Goal: Task Accomplishment & Management: Manage account settings

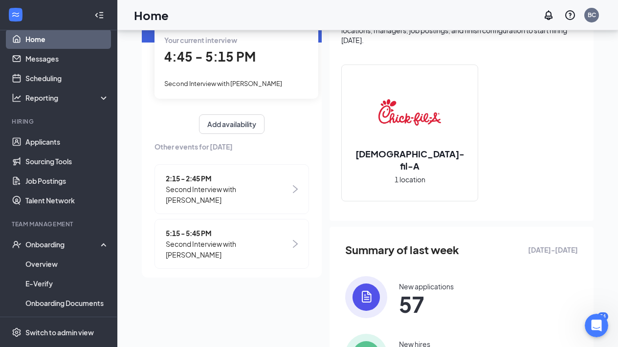
click at [223, 67] on div "Your current interview 4:45 - 5:15 PM Second Interview with [PERSON_NAME]" at bounding box center [236, 61] width 164 height 73
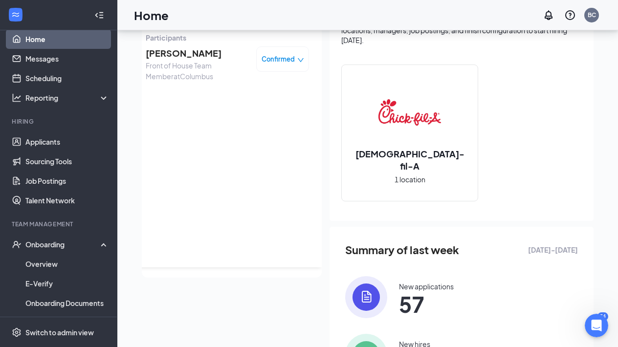
scroll to position [61, 0]
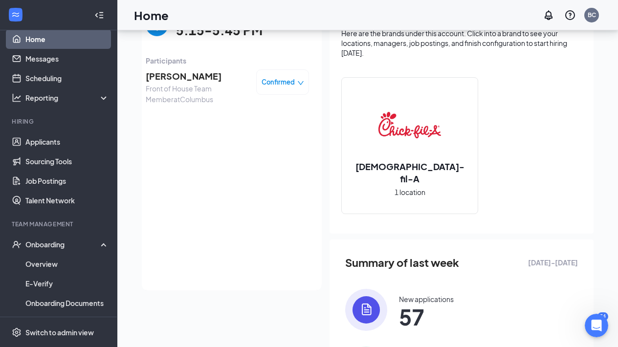
click at [187, 85] on span "Front of House Team Member at [GEOGRAPHIC_DATA]" at bounding box center [197, 94] width 103 height 22
click at [171, 77] on span "[PERSON_NAME]" at bounding box center [197, 76] width 103 height 14
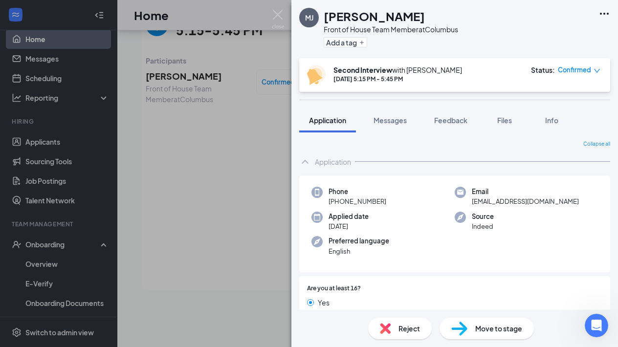
click at [496, 327] on span "Move to stage" at bounding box center [498, 328] width 47 height 11
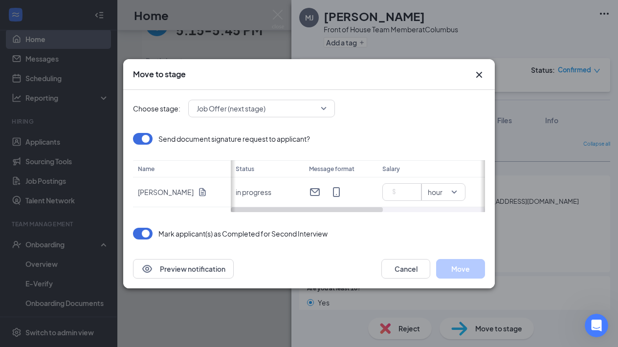
click at [479, 78] on icon "Cross" at bounding box center [479, 75] width 12 height 12
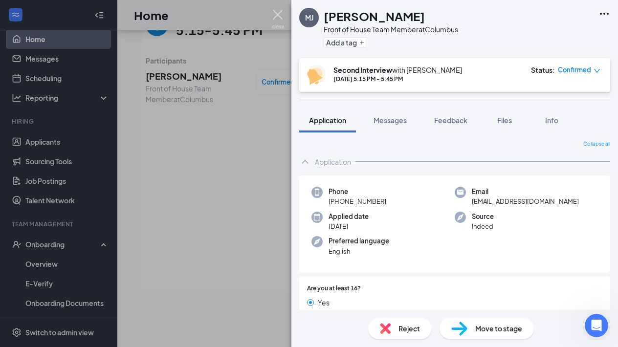
click at [278, 12] on img at bounding box center [278, 19] width 12 height 19
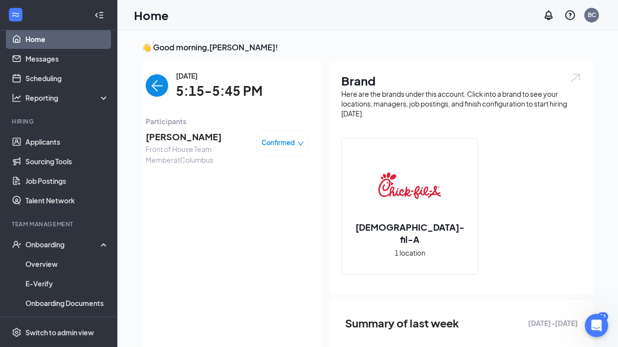
click at [152, 82] on img "back-button" at bounding box center [157, 85] width 22 height 22
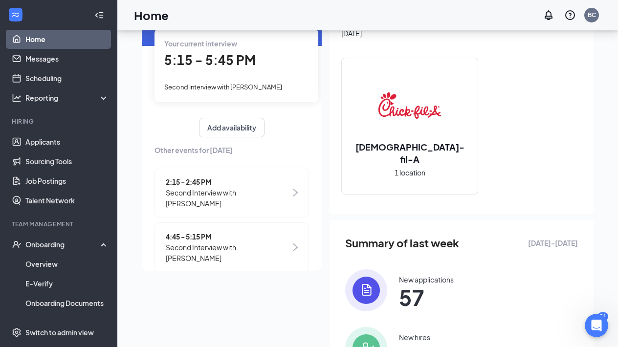
click at [218, 231] on span "4:45 - 5:15 PM" at bounding box center [228, 236] width 125 height 11
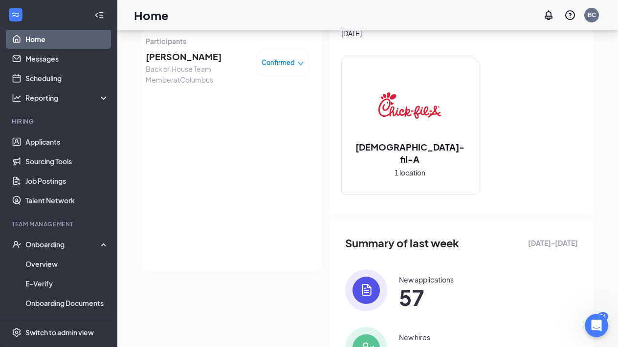
scroll to position [61, 0]
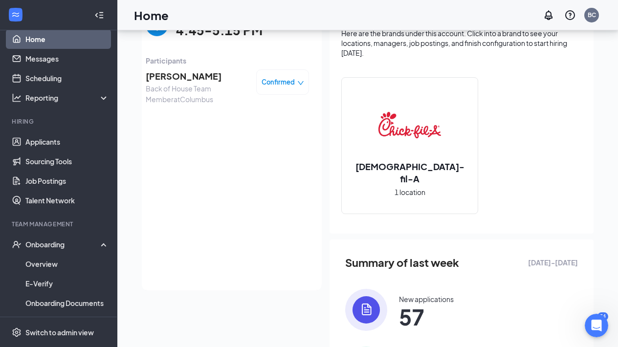
click at [189, 80] on span "[PERSON_NAME]" at bounding box center [197, 76] width 103 height 14
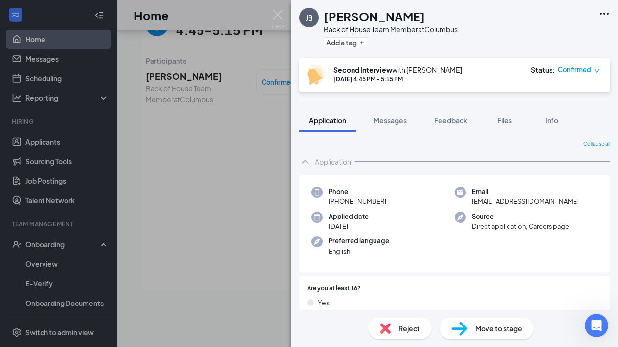
click at [465, 329] on img at bounding box center [459, 329] width 16 height 14
type input "10"
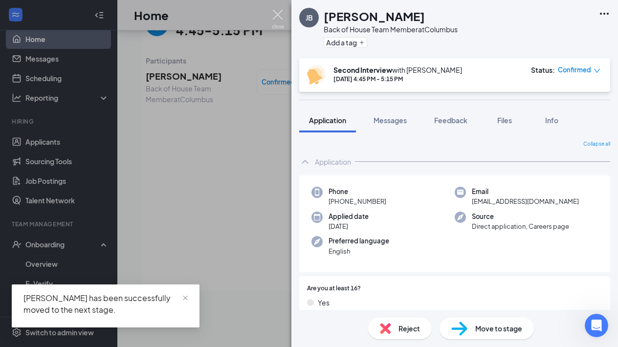
click at [277, 19] on img at bounding box center [278, 19] width 12 height 19
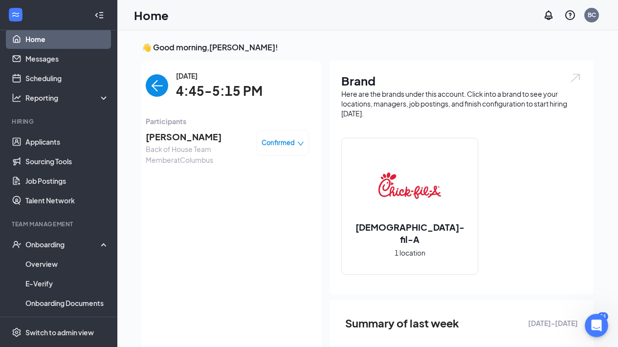
click at [160, 91] on img "back-button" at bounding box center [157, 85] width 22 height 22
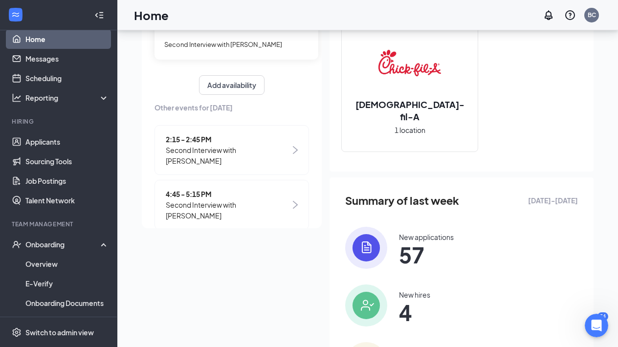
scroll to position [121, 0]
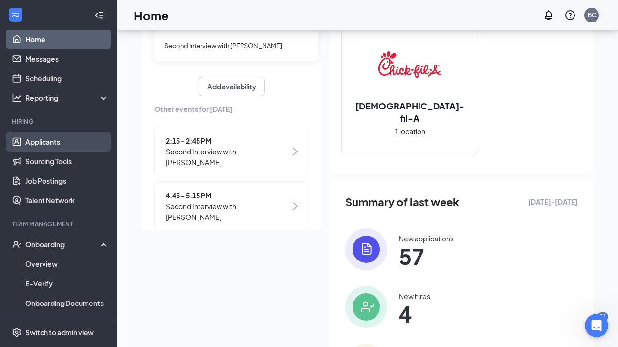
click at [69, 142] on link "Applicants" at bounding box center [67, 142] width 84 height 20
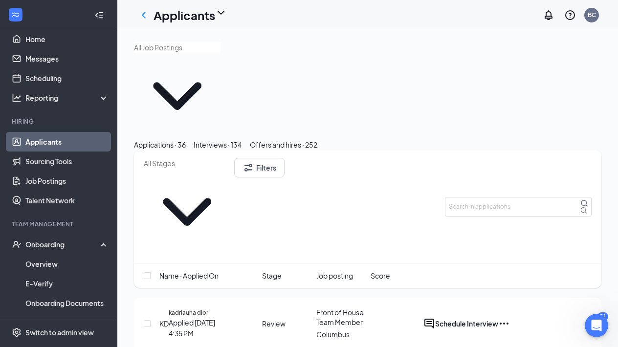
click at [317, 139] on div "Offers and hires · 252" at bounding box center [283, 144] width 67 height 11
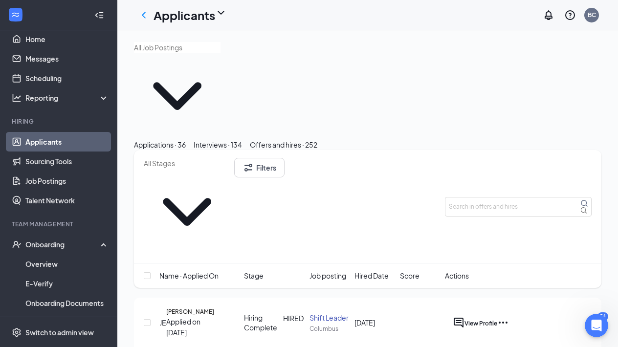
click at [242, 139] on div "Interviews · 134" at bounding box center [218, 144] width 48 height 11
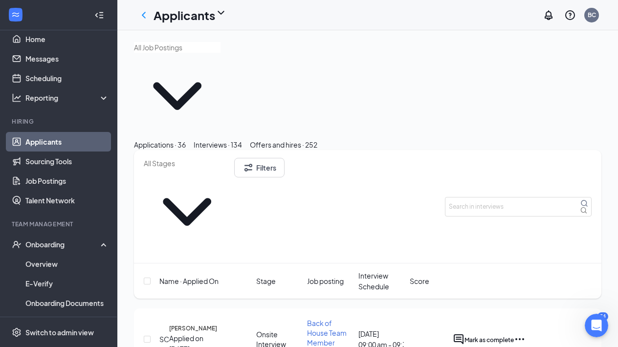
click at [172, 139] on div "Applications · 36" at bounding box center [160, 144] width 52 height 11
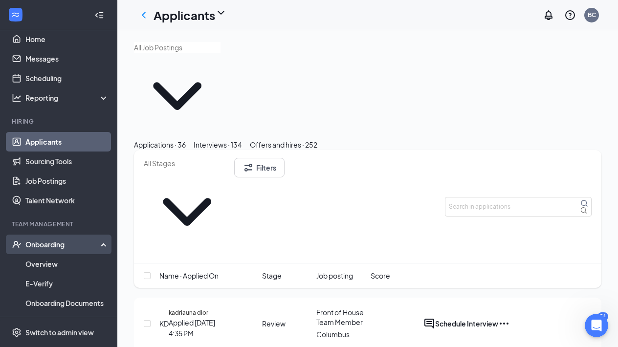
click at [56, 244] on div "Onboarding" at bounding box center [62, 244] width 75 height 10
click at [60, 244] on div "Onboarding" at bounding box center [62, 244] width 75 height 10
click at [68, 265] on link "Overview" at bounding box center [67, 264] width 84 height 20
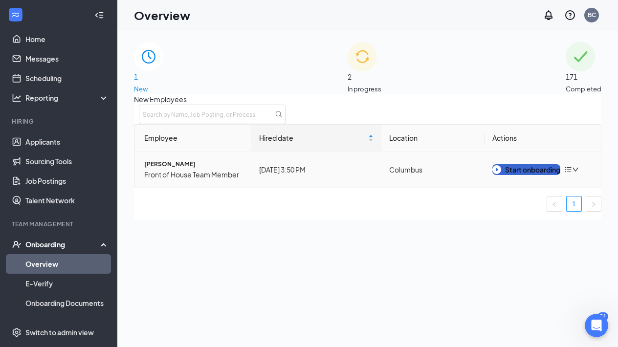
click at [506, 175] on button "Start onboarding" at bounding box center [526, 169] width 68 height 11
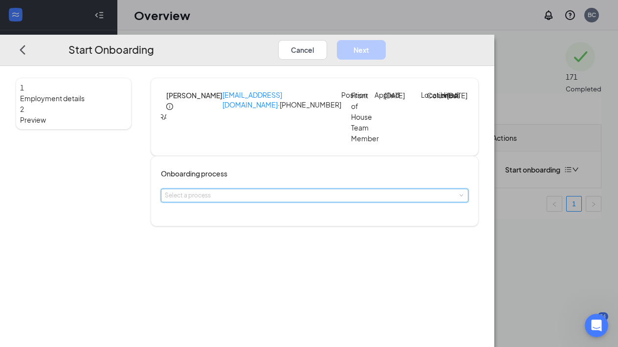
click at [275, 202] on div "Select a process" at bounding box center [315, 195] width 300 height 13
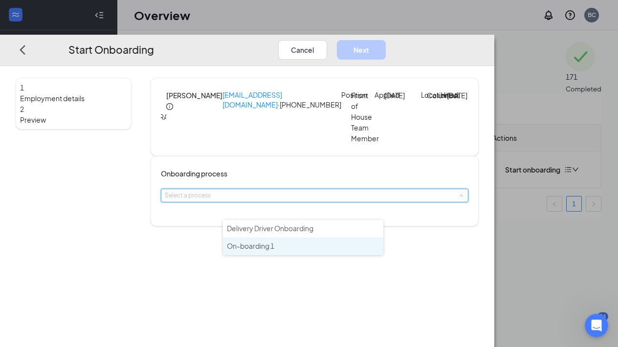
click at [274, 245] on span "On-boarding 1" at bounding box center [250, 245] width 47 height 9
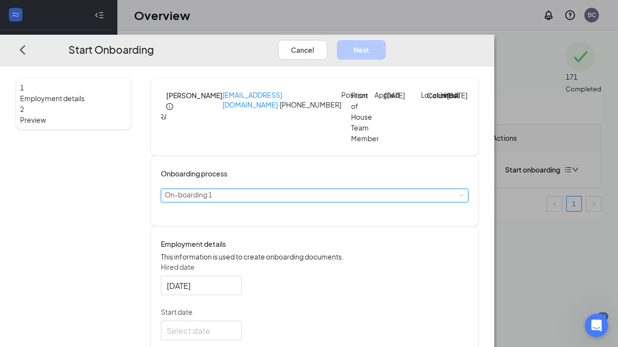
scroll to position [53, 0]
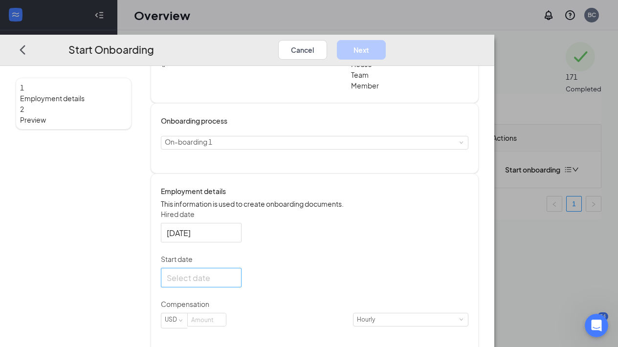
click at [236, 284] on div at bounding box center [201, 278] width 69 height 12
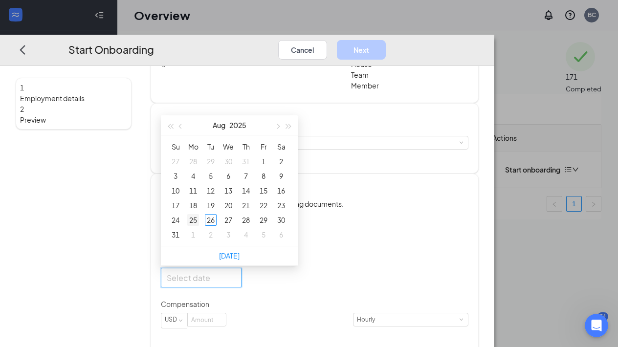
type input "[DATE]"
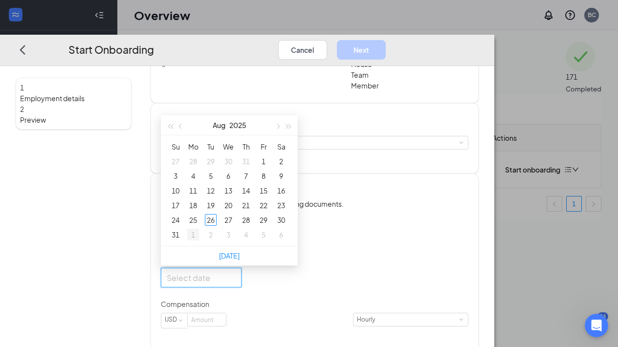
type input "[DATE]"
click at [199, 240] on div "1" at bounding box center [193, 235] width 12 height 12
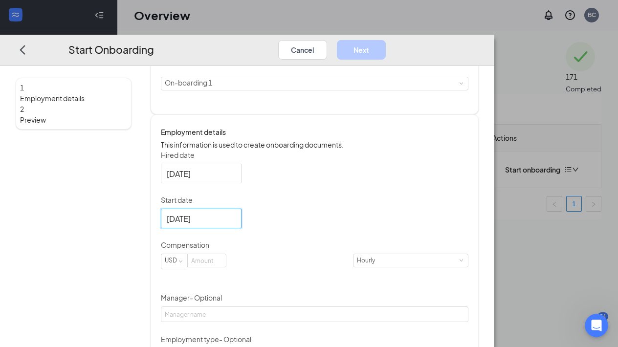
scroll to position [122, 0]
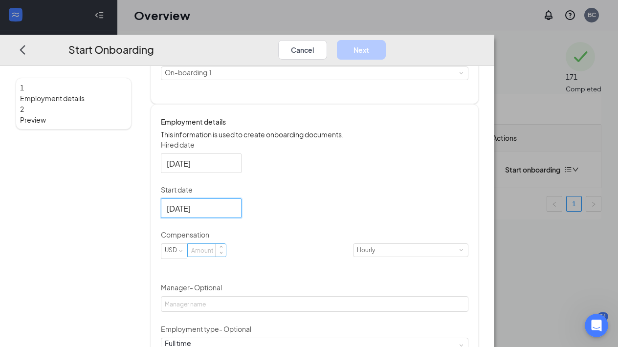
click at [226, 257] on input at bounding box center [207, 250] width 38 height 13
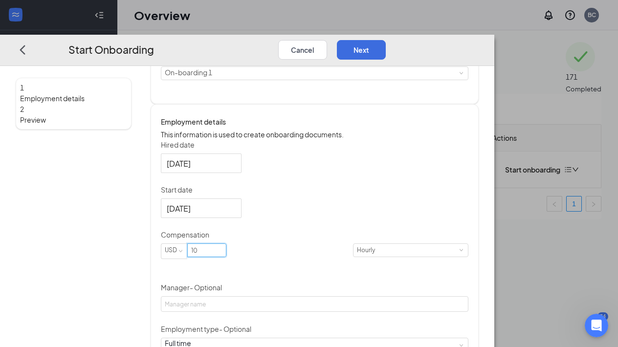
type input "10"
click at [383, 218] on div "[DATE]" at bounding box center [314, 208] width 307 height 20
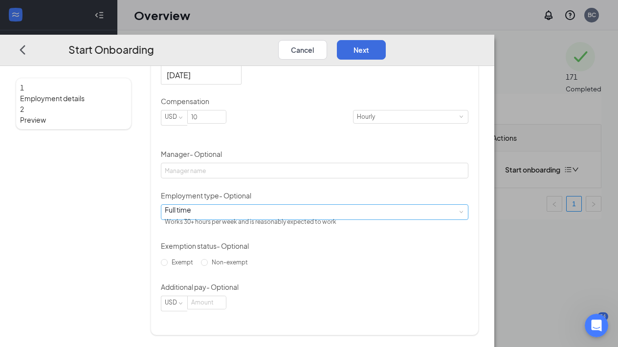
scroll to position [281, 0]
click at [336, 212] on div "Full time Works 30+ hours per week and is reasonably expected to work" at bounding box center [315, 212] width 300 height 15
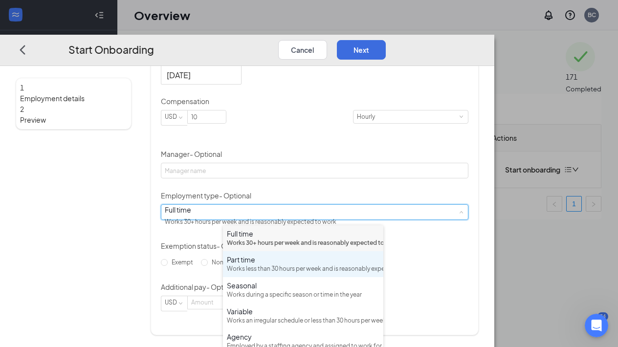
click at [284, 264] on div "Part time" at bounding box center [303, 260] width 152 height 10
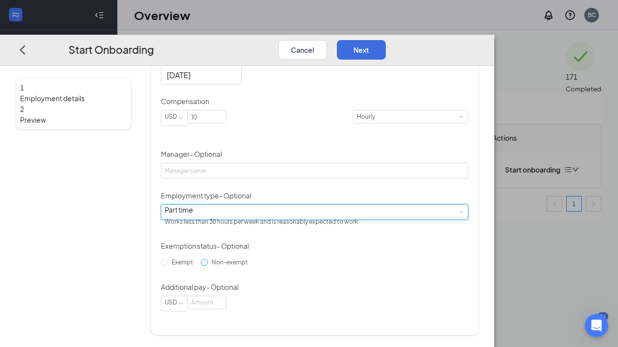
click at [252, 266] on span "Non-exempt" at bounding box center [230, 262] width 44 height 7
click at [208, 266] on input "Non-exempt" at bounding box center [204, 262] width 7 height 7
radio input "true"
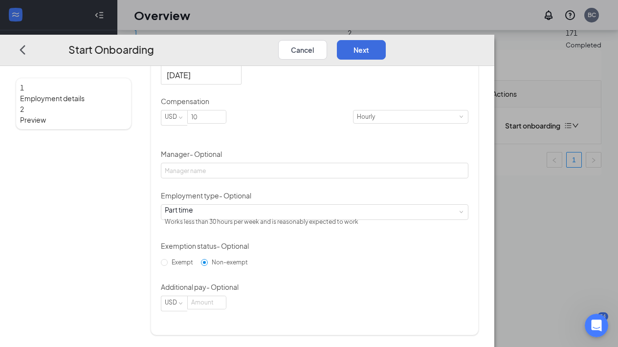
scroll to position [44, 0]
click at [386, 40] on button "Next" at bounding box center [361, 50] width 49 height 20
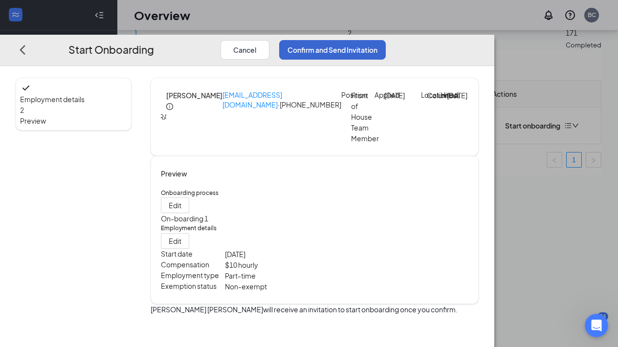
scroll to position [7, 0]
click at [386, 40] on button "Confirm and Send Invitation" at bounding box center [332, 50] width 107 height 20
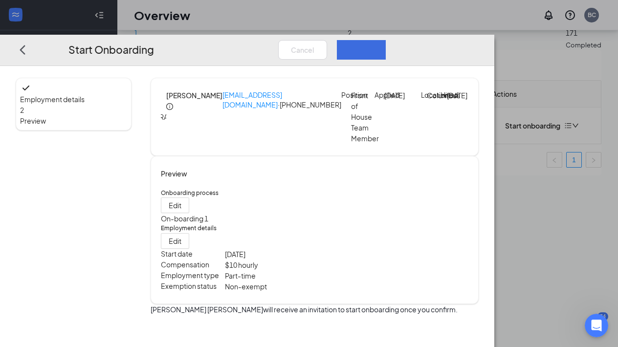
scroll to position [0, 0]
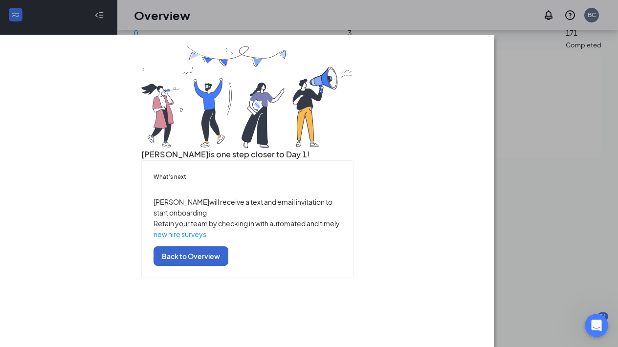
click at [228, 266] on button "Back to Overview" at bounding box center [190, 256] width 75 height 20
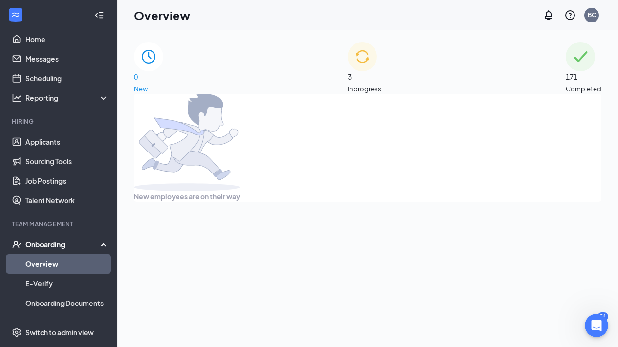
click at [367, 71] on span "3" at bounding box center [364, 76] width 34 height 11
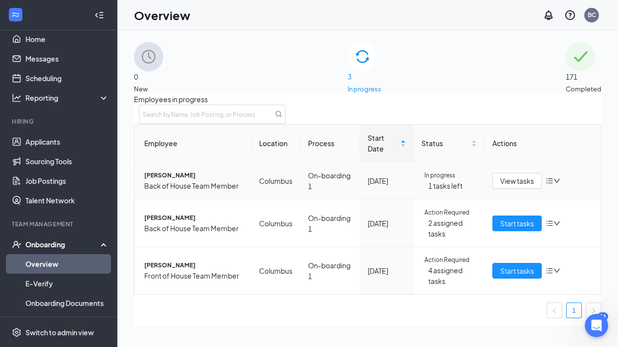
scroll to position [10, 0]
click at [511, 229] on span "Start tasks" at bounding box center [517, 223] width 34 height 11
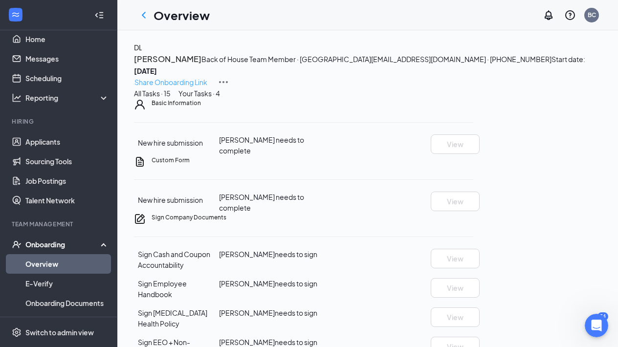
click at [207, 77] on p "Share Onboarding Link" at bounding box center [170, 82] width 73 height 11
type textarea "Hi [PERSON_NAME], This is a gentle reminder to complete your onboarding before …"
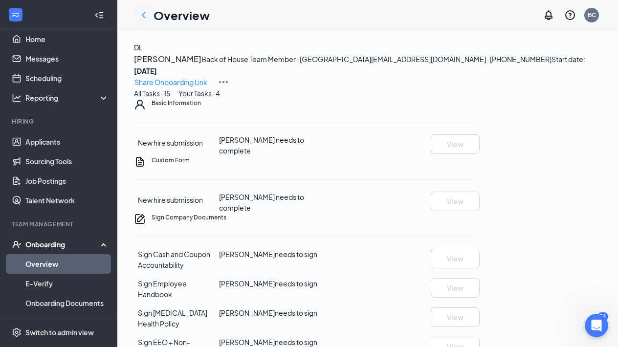
click at [141, 16] on icon "ChevronLeft" at bounding box center [144, 15] width 12 height 12
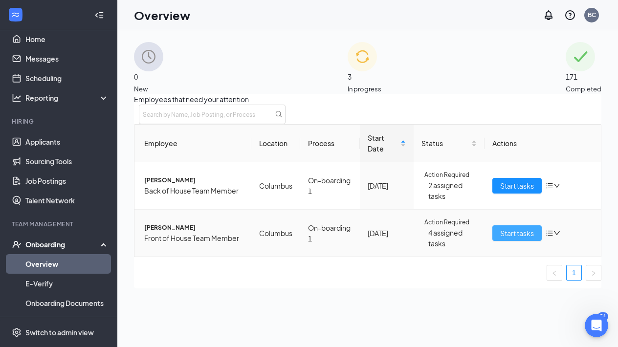
click at [510, 238] on span "Start tasks" at bounding box center [517, 233] width 34 height 11
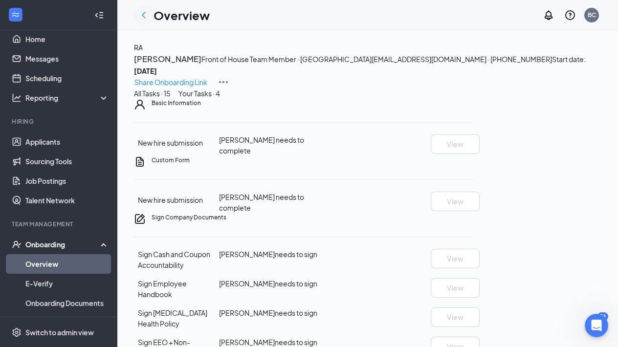
click at [142, 17] on icon "ChevronLeft" at bounding box center [144, 15] width 12 height 12
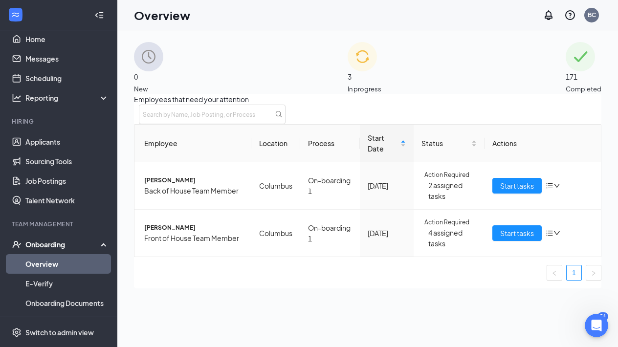
click at [49, 236] on div "Onboarding" at bounding box center [58, 245] width 117 height 20
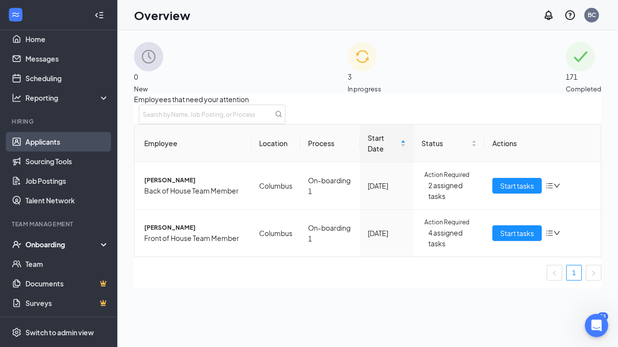
click at [42, 145] on link "Applicants" at bounding box center [67, 142] width 84 height 20
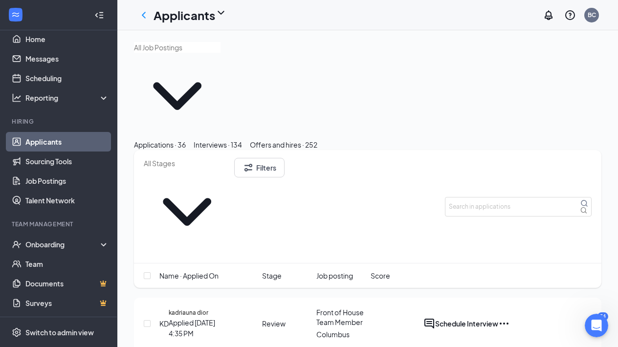
click at [242, 139] on button "Interviews · 134" at bounding box center [218, 144] width 48 height 11
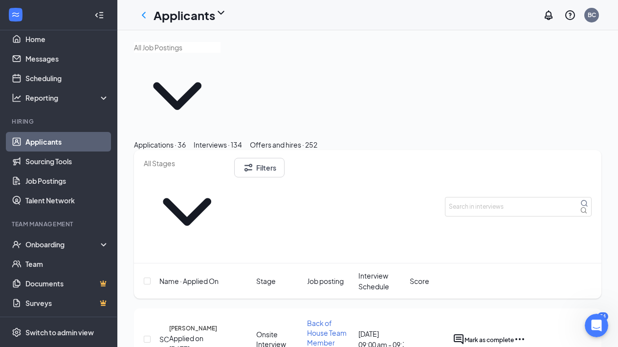
click at [376, 270] on span "Interview Schedule" at bounding box center [381, 281] width 47 height 22
click at [376, 270] on span "Interview Schedule" at bounding box center [376, 281] width 36 height 22
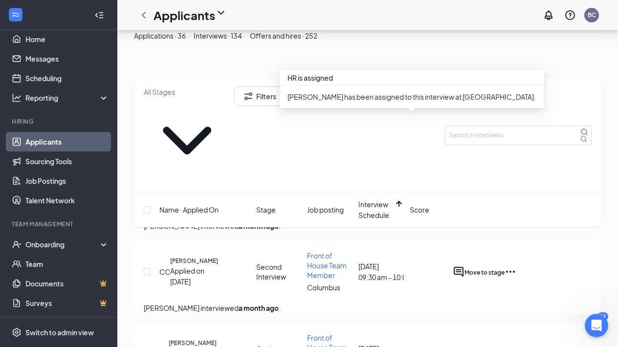
scroll to position [98, 0]
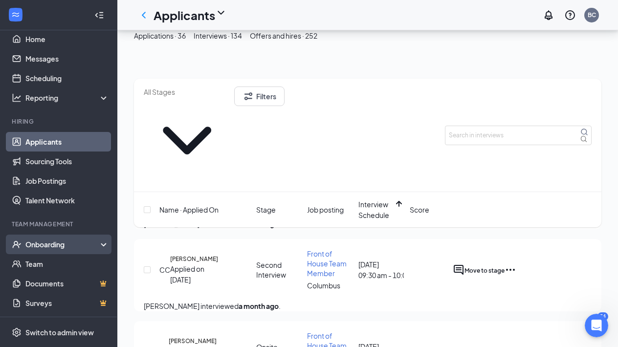
click at [48, 243] on div "Onboarding" at bounding box center [62, 244] width 75 height 10
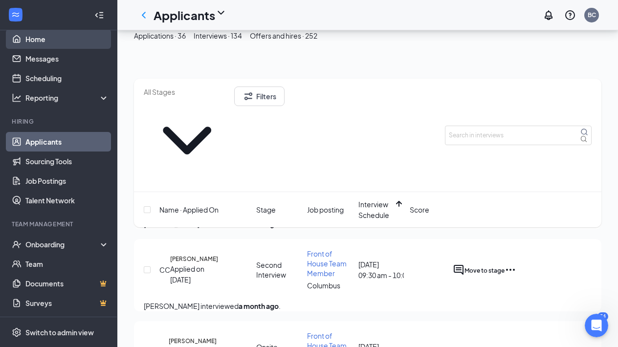
click at [52, 42] on link "Home" at bounding box center [67, 39] width 84 height 20
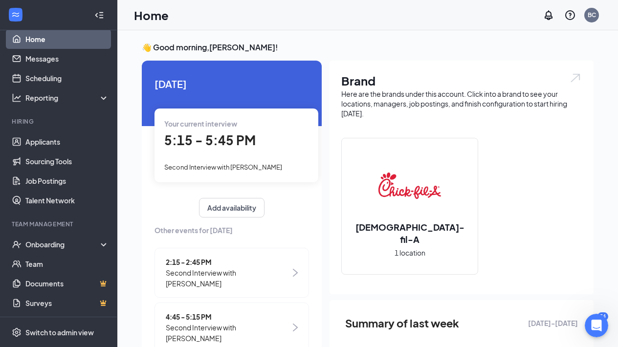
click at [26, 42] on link "Home" at bounding box center [67, 39] width 84 height 20
click at [261, 161] on div "Second Interview with [PERSON_NAME]" at bounding box center [236, 166] width 144 height 11
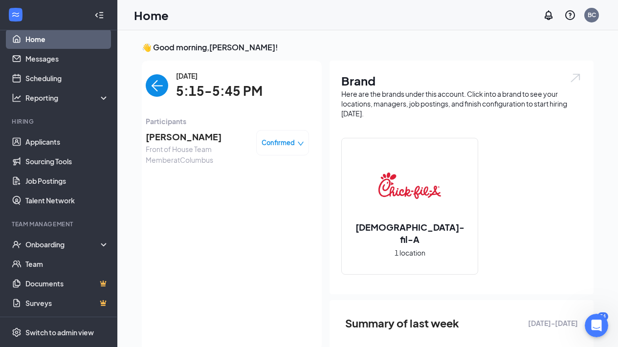
scroll to position [4, 0]
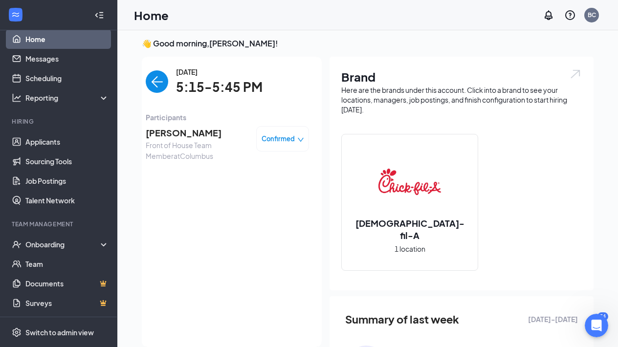
click at [179, 134] on span "[PERSON_NAME]" at bounding box center [197, 133] width 103 height 14
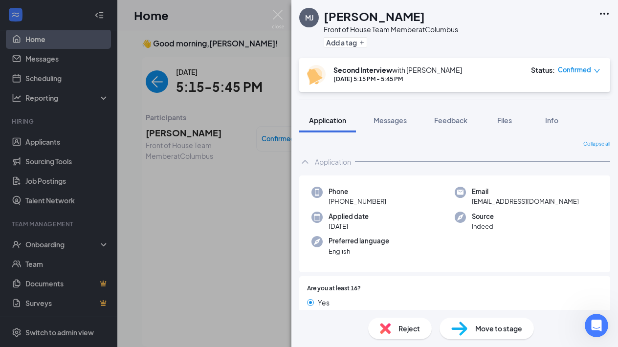
click at [489, 323] on span "Move to stage" at bounding box center [498, 328] width 47 height 11
type input "12"
click at [280, 22] on img at bounding box center [278, 19] width 12 height 19
